Goal: Find specific page/section: Find specific page/section

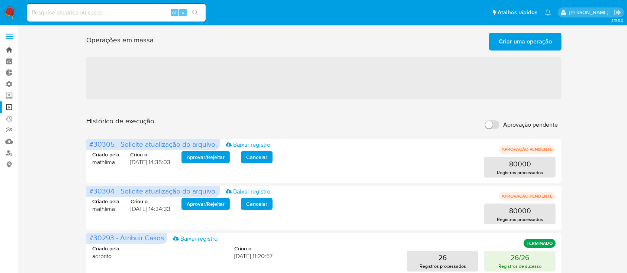
click at [5, 49] on link "Bandeja" at bounding box center [44, 50] width 88 height 12
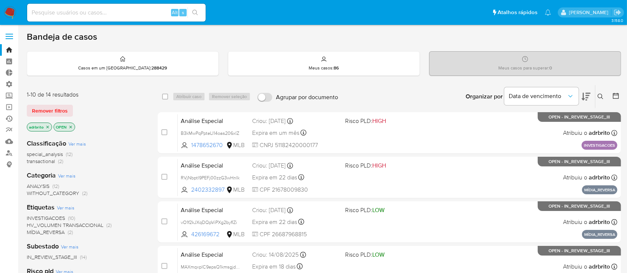
click at [12, 118] on link "Ejecuções automáticas" at bounding box center [44, 119] width 88 height 12
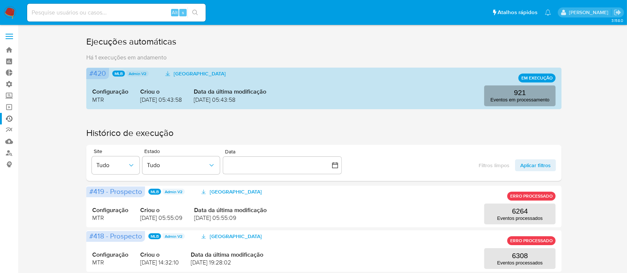
click at [545, 100] on p "Eventos em processamento" at bounding box center [519, 100] width 59 height 6
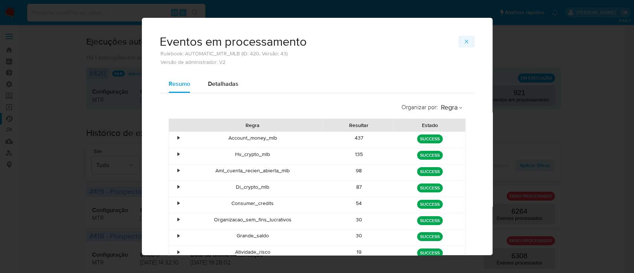
click at [464, 41] on icon "button" at bounding box center [467, 42] width 6 height 6
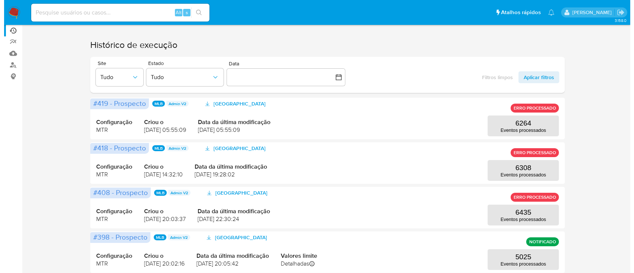
scroll to position [93, 0]
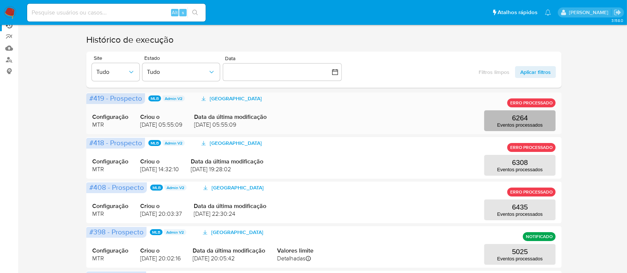
click at [503, 123] on p "Eventos processados" at bounding box center [519, 125] width 45 height 6
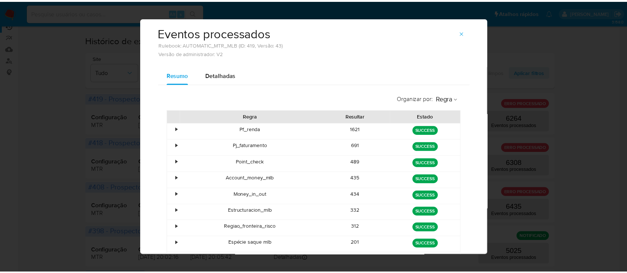
scroll to position [0, 0]
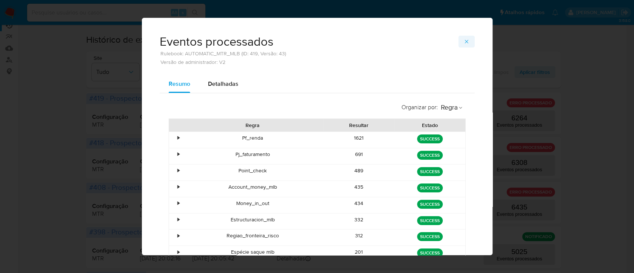
click at [464, 44] on icon "button" at bounding box center [467, 42] width 6 height 6
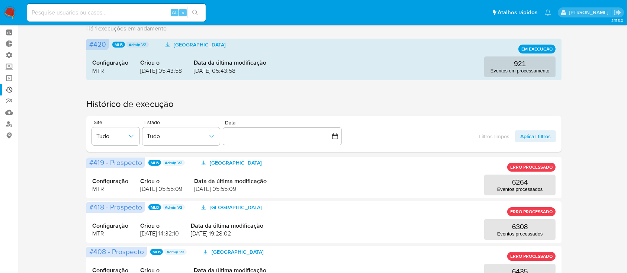
scroll to position [22, 0]
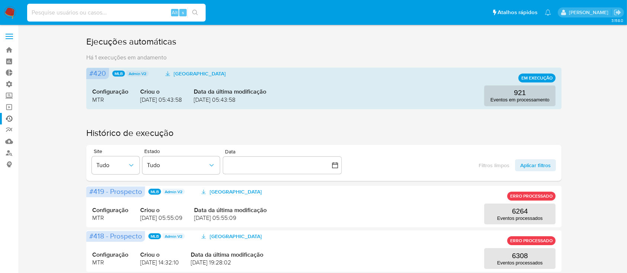
click at [120, 10] on input at bounding box center [116, 13] width 178 height 10
paste input "2592374012"
type input "2592374012"
click at [197, 10] on icon "search-icon" at bounding box center [195, 13] width 6 height 6
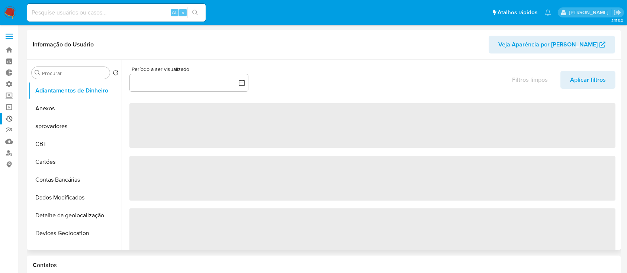
select select "10"
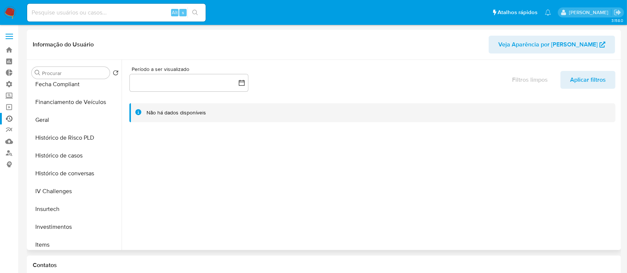
scroll to position [228, 0]
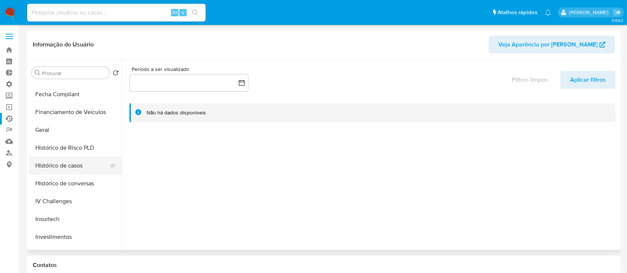
click at [64, 162] on button "Histórico de casos" at bounding box center [72, 166] width 87 height 18
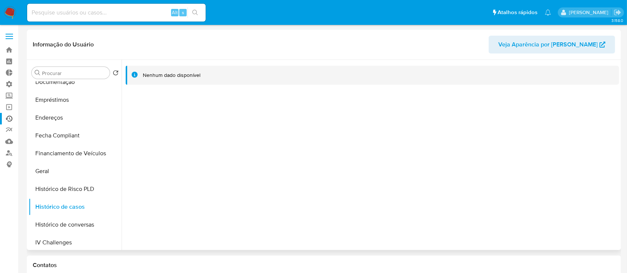
scroll to position [188, 0]
click at [57, 167] on button "Geral" at bounding box center [72, 170] width 87 height 18
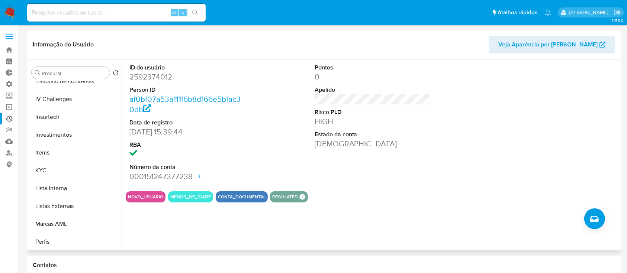
scroll to position [327, 0]
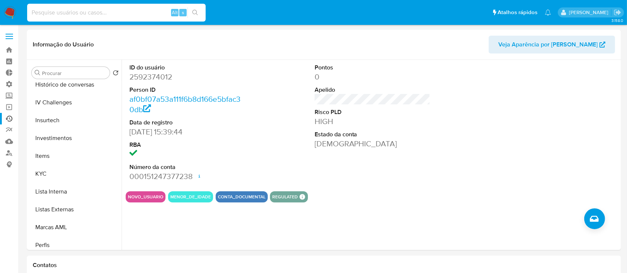
click at [114, 16] on input at bounding box center [116, 13] width 178 height 10
paste input "1003740139"
type input "1003740139"
click at [195, 10] on icon "search-icon" at bounding box center [195, 13] width 6 height 6
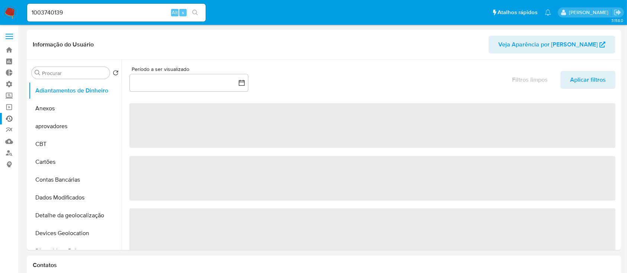
select select "10"
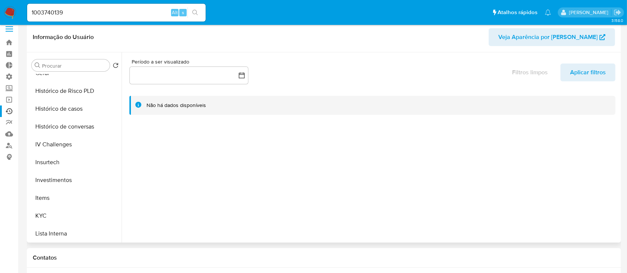
scroll to position [279, 0]
click at [50, 213] on button "KYC" at bounding box center [72, 215] width 87 height 18
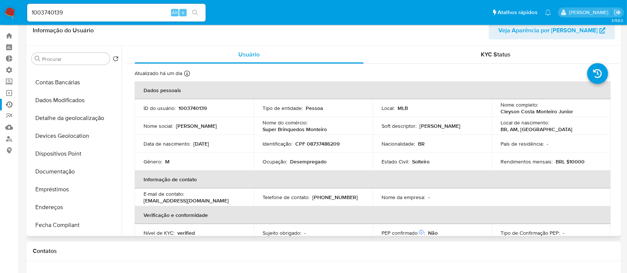
scroll to position [104, 0]
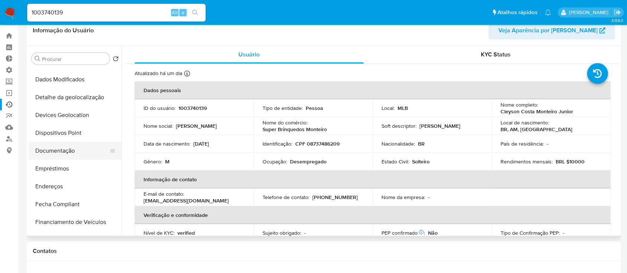
click at [72, 148] on button "Documentação" at bounding box center [72, 151] width 87 height 18
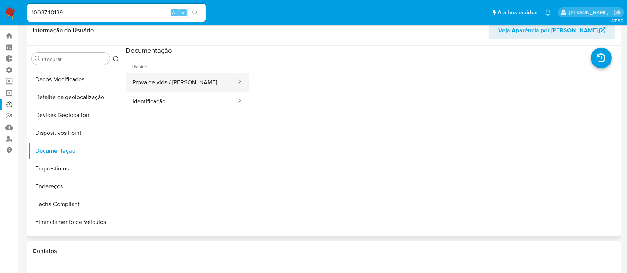
drag, startPoint x: 194, startPoint y: 69, endPoint x: 179, endPoint y: 78, distance: 17.5
click at [179, 78] on li "Usuário Prova de vida / Selfie Identificação" at bounding box center [187, 83] width 123 height 56
click at [179, 78] on button "Prova de vida / [PERSON_NAME]" at bounding box center [182, 82] width 112 height 19
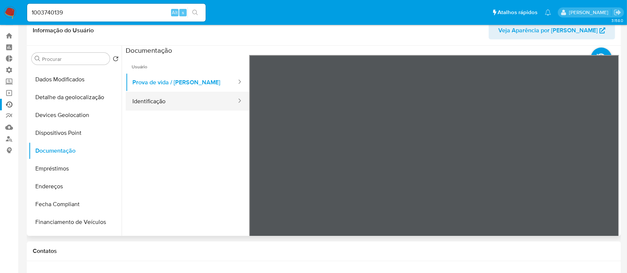
click at [164, 104] on button "Identificação" at bounding box center [182, 101] width 112 height 19
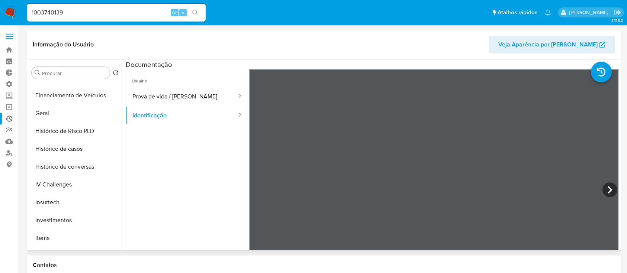
scroll to position [267, 0]
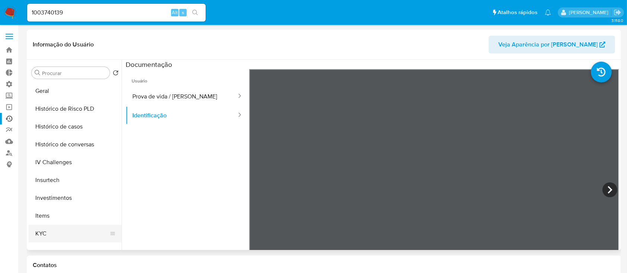
click at [56, 231] on button "KYC" at bounding box center [72, 234] width 87 height 18
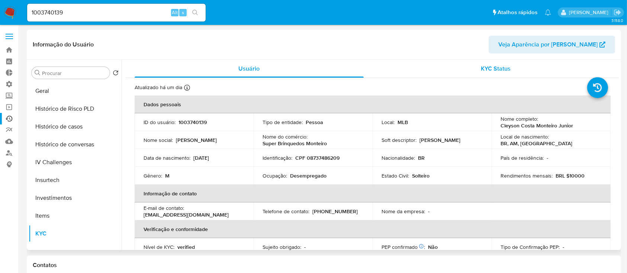
click at [494, 70] on span "KYC Status" at bounding box center [496, 68] width 30 height 9
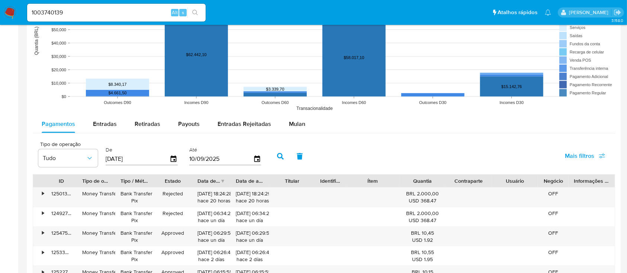
scroll to position [610, 0]
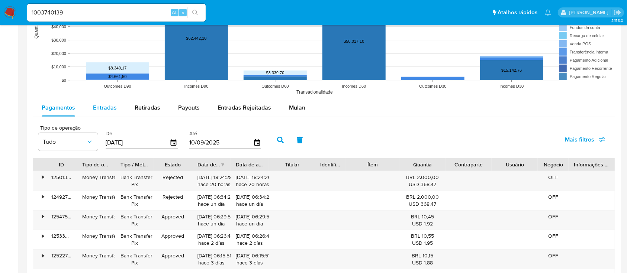
click at [109, 106] on span "Entradas" at bounding box center [105, 107] width 24 height 9
select select "10"
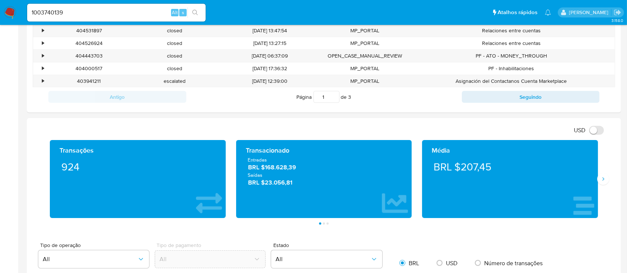
scroll to position [287, 0]
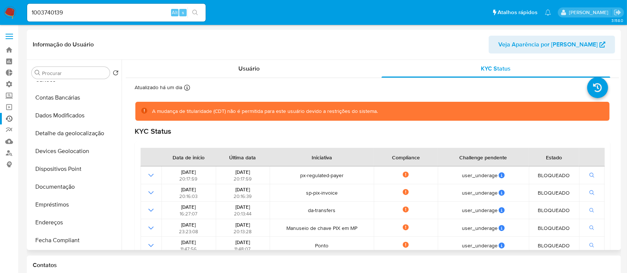
scroll to position [89, 0]
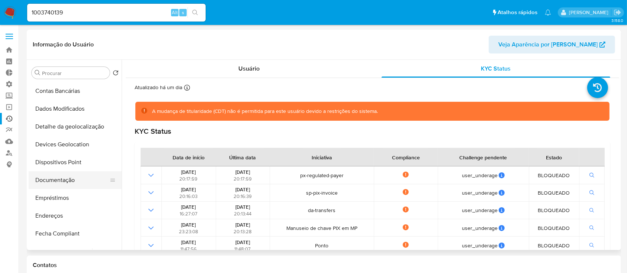
click at [62, 180] on button "Documentação" at bounding box center [72, 180] width 87 height 18
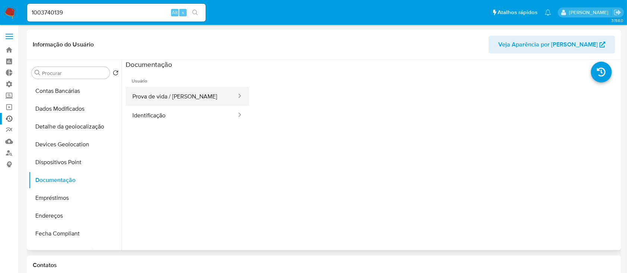
click at [185, 94] on button "Prova de vida / [PERSON_NAME]" at bounding box center [182, 96] width 112 height 19
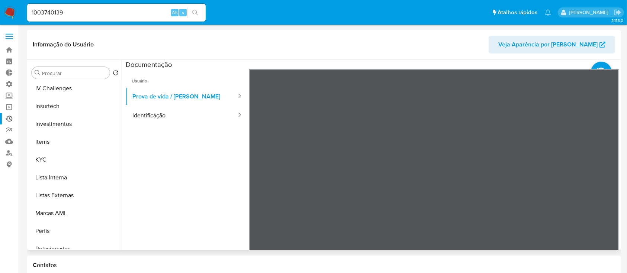
scroll to position [368, 0]
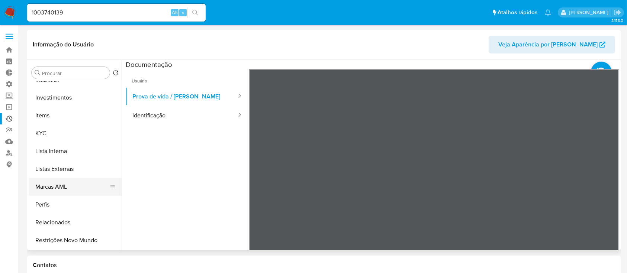
drag, startPoint x: 122, startPoint y: 209, endPoint x: 118, endPoint y: 190, distance: 20.1
click at [118, 190] on div "Procurar Retornar ao pedido padrão Adiantamentos de Dinheiro Anexos aprovadores…" at bounding box center [324, 155] width 590 height 190
drag, startPoint x: 136, startPoint y: 196, endPoint x: 120, endPoint y: 205, distance: 18.7
click at [120, 205] on div "Procurar Retornar ao pedido padrão Adiantamentos de Dinheiro Anexos aprovadores…" at bounding box center [324, 155] width 590 height 190
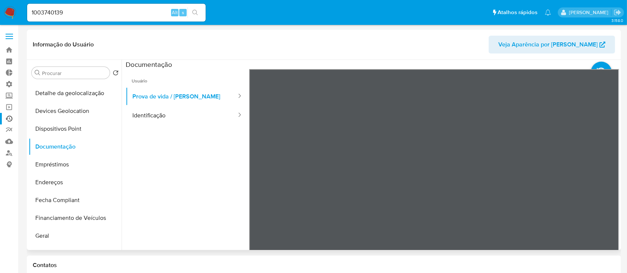
scroll to position [118, 0]
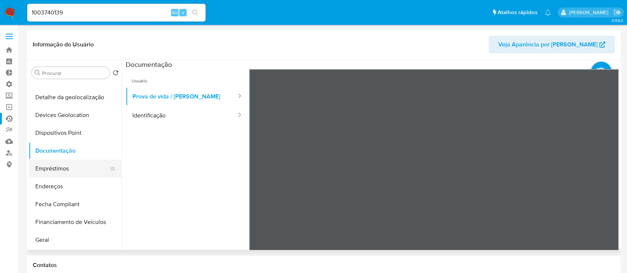
click at [64, 167] on button "Empréstimos" at bounding box center [72, 169] width 87 height 18
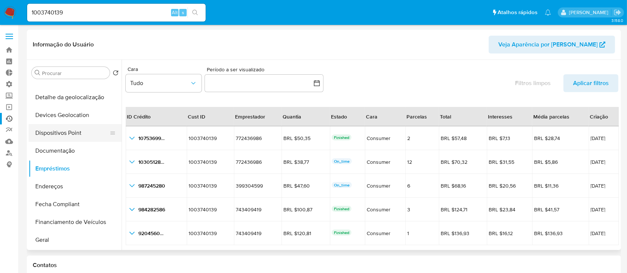
click at [82, 136] on button "Dispositivos Point" at bounding box center [72, 133] width 87 height 18
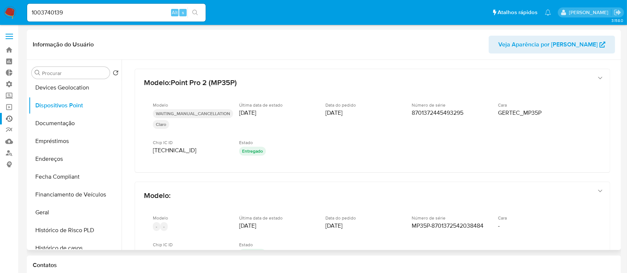
scroll to position [187, 0]
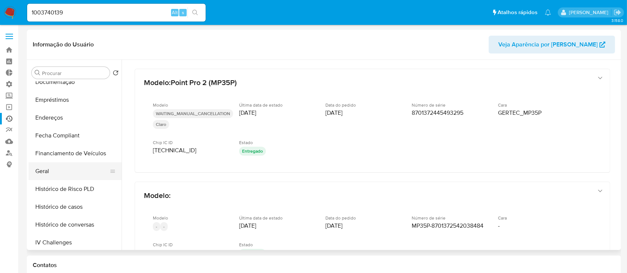
click at [56, 171] on button "Geral" at bounding box center [72, 171] width 87 height 18
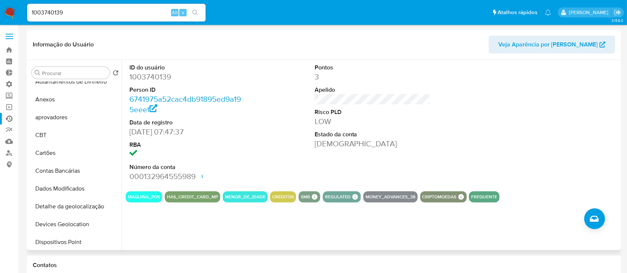
scroll to position [0, 0]
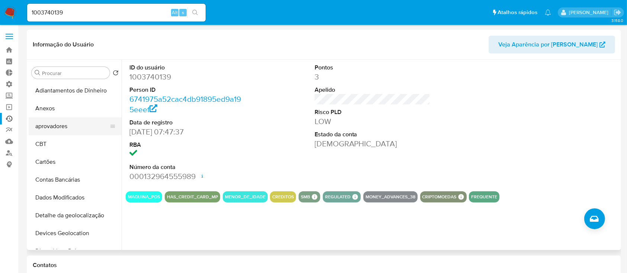
click at [82, 125] on button "aprovadores" at bounding box center [72, 126] width 87 height 18
